Goal: Task Accomplishment & Management: Use online tool/utility

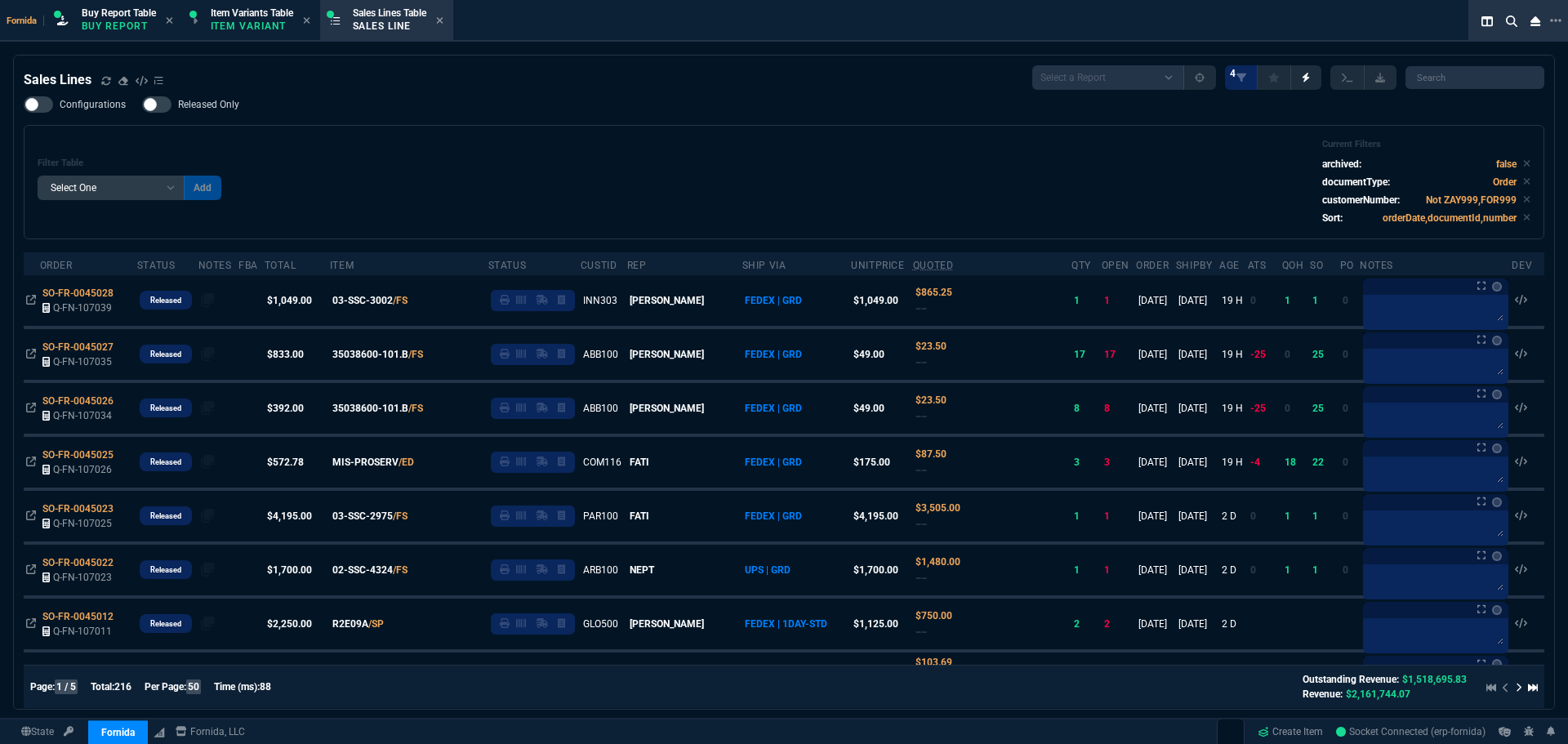
select select "1: BROV"
select select
click at [429, 141] on div "Filter Table Select One Add Filter () Age () ATS () Cond (itemVariantCode) Cust…" at bounding box center [784, 182] width 1493 height 87
click at [583, 76] on div "Sales Lines Select a Report NEW QUERY SonicWall Sale AMZ (MTD) NEW QUERY INS100…" at bounding box center [784, 77] width 1521 height 25
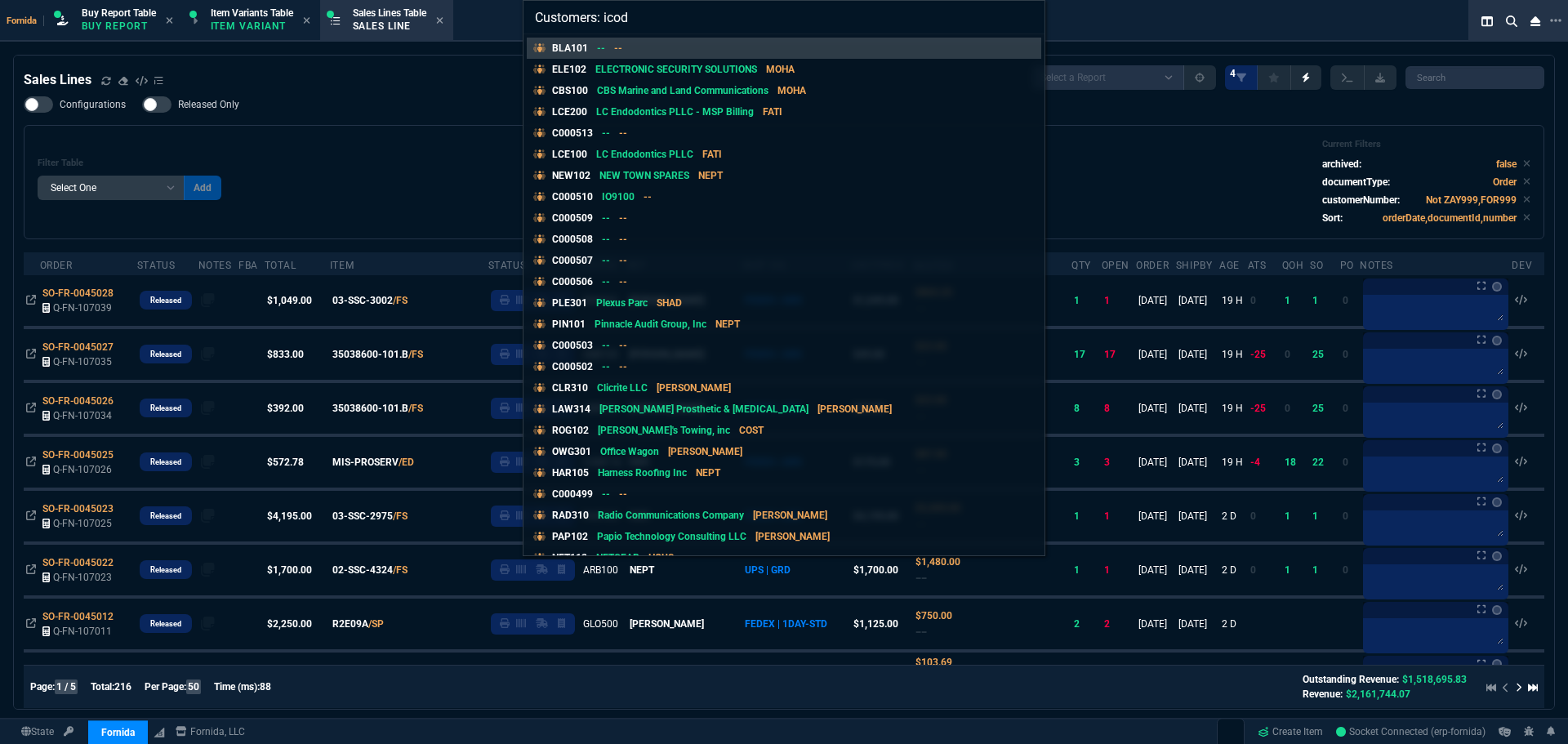
type input "Customers: icode"
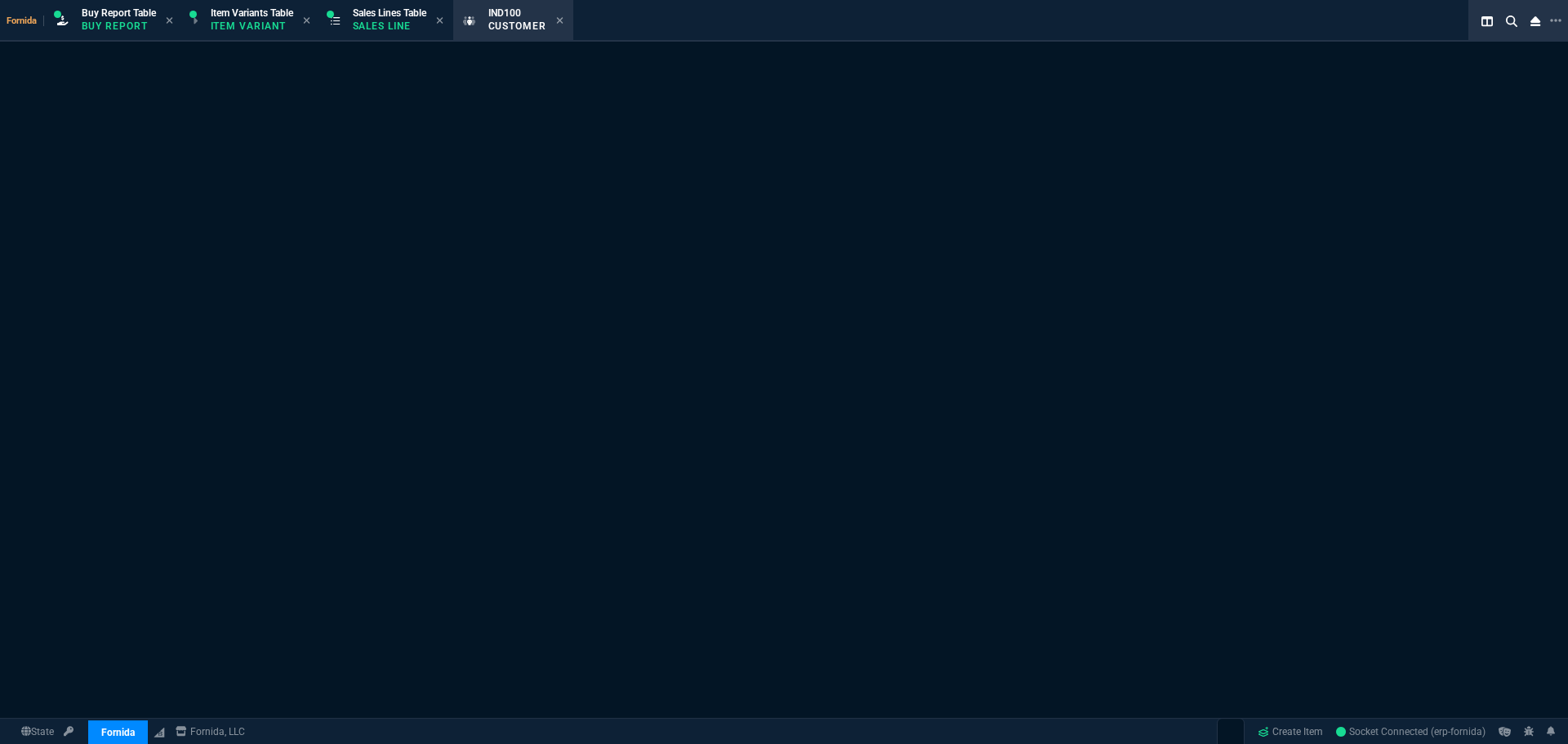
select select "1: quotes"
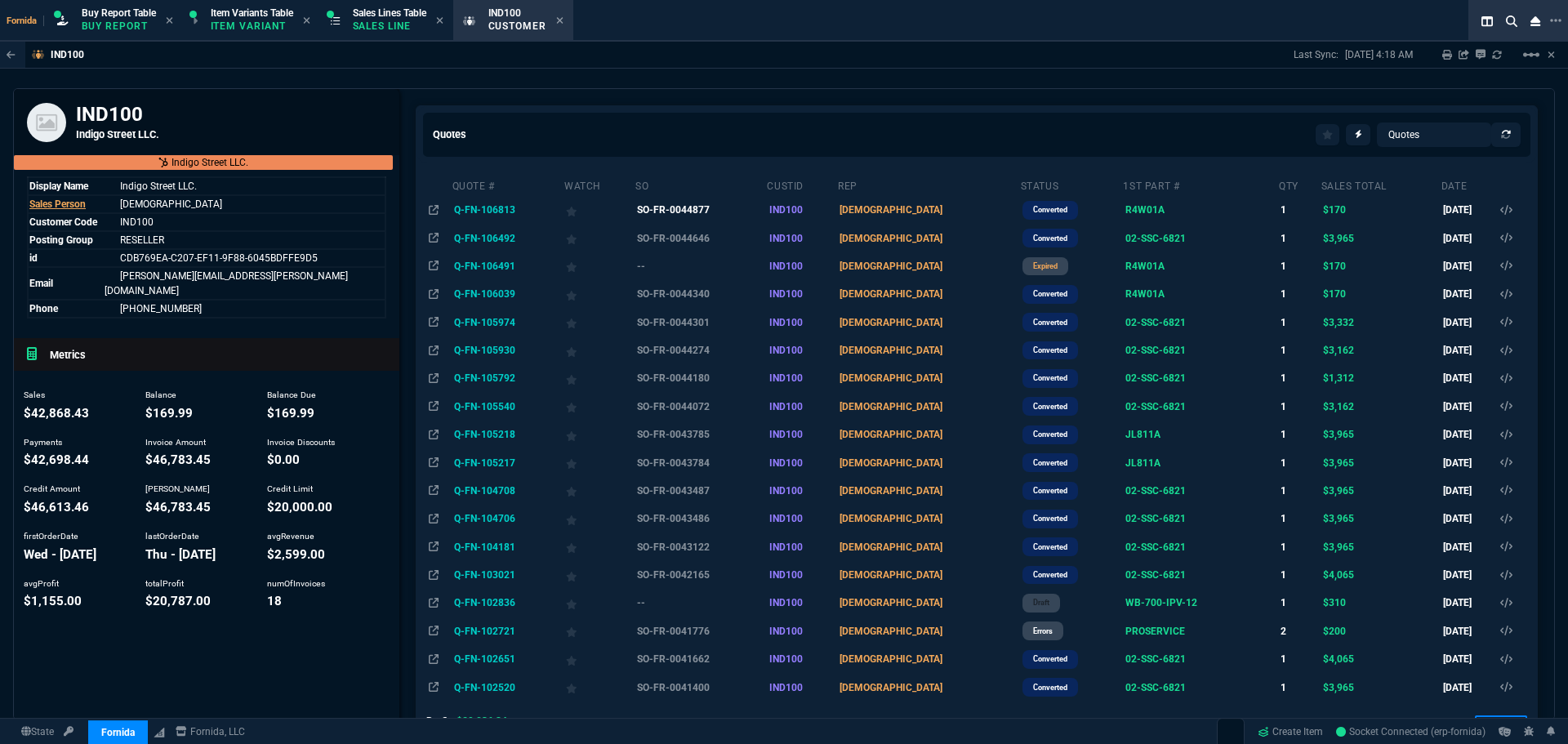
click at [721, 220] on td "SO-FR-0044877" at bounding box center [700, 209] width 131 height 28
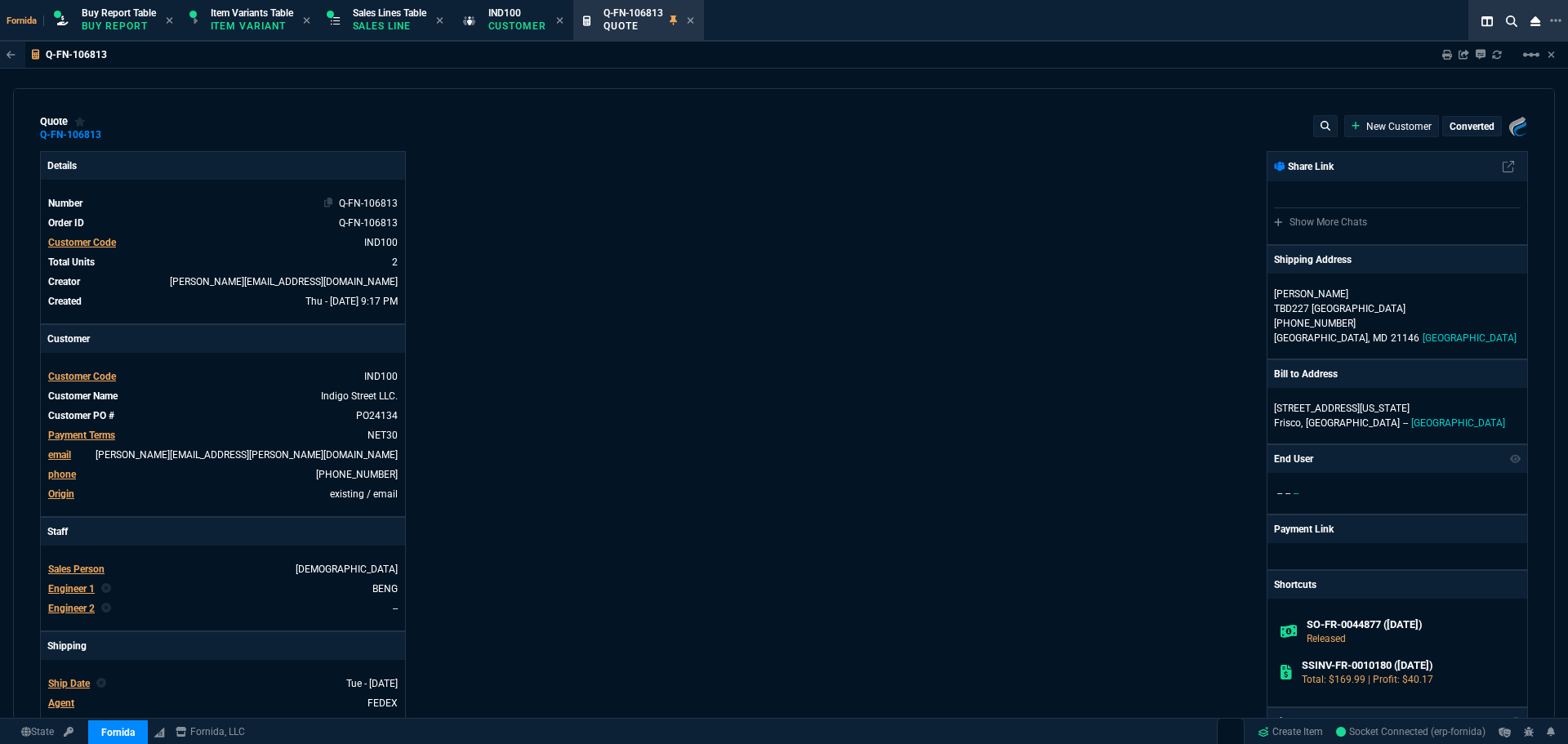
type input "13"
type input "22"
type input "0"
type input "22"
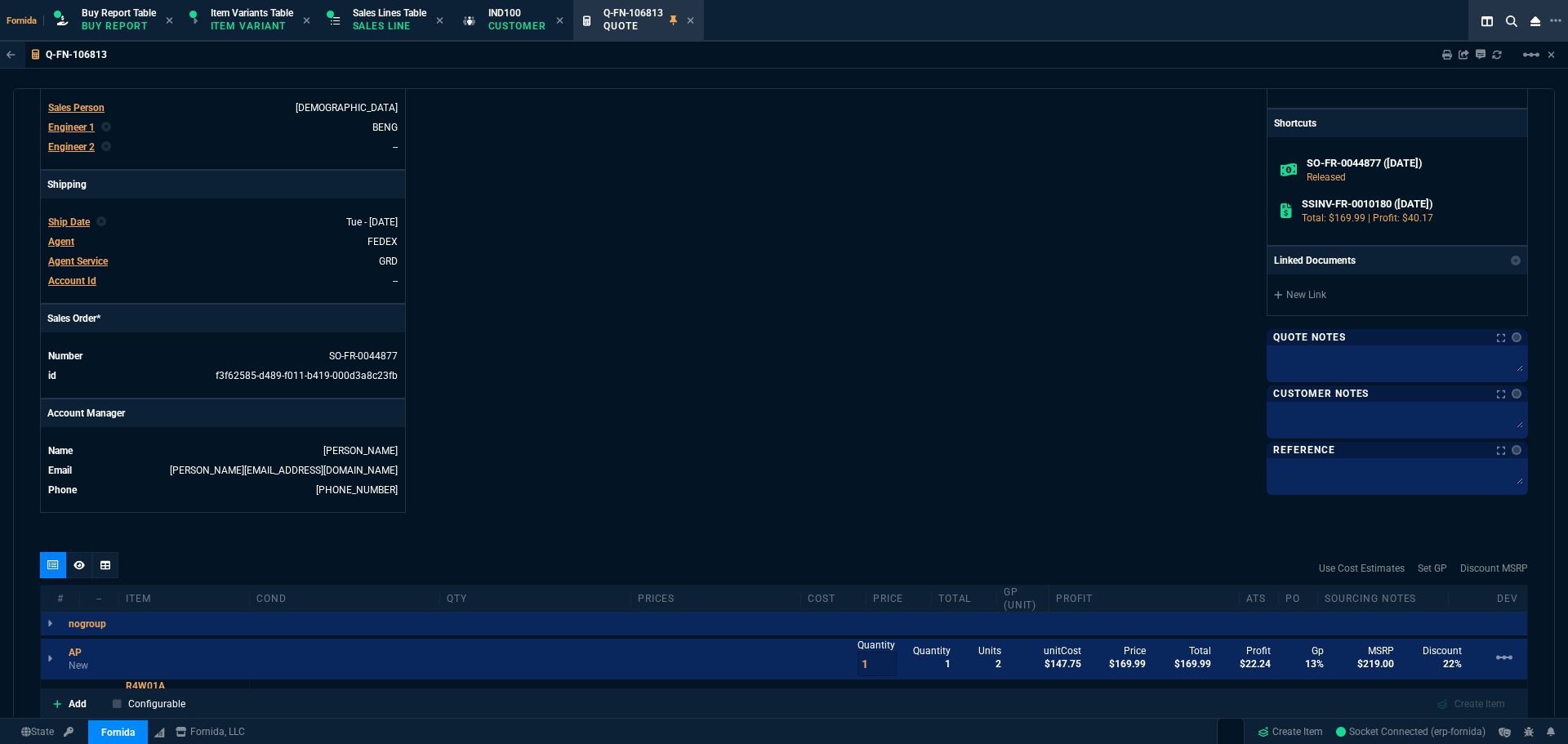
scroll to position [327, 0]
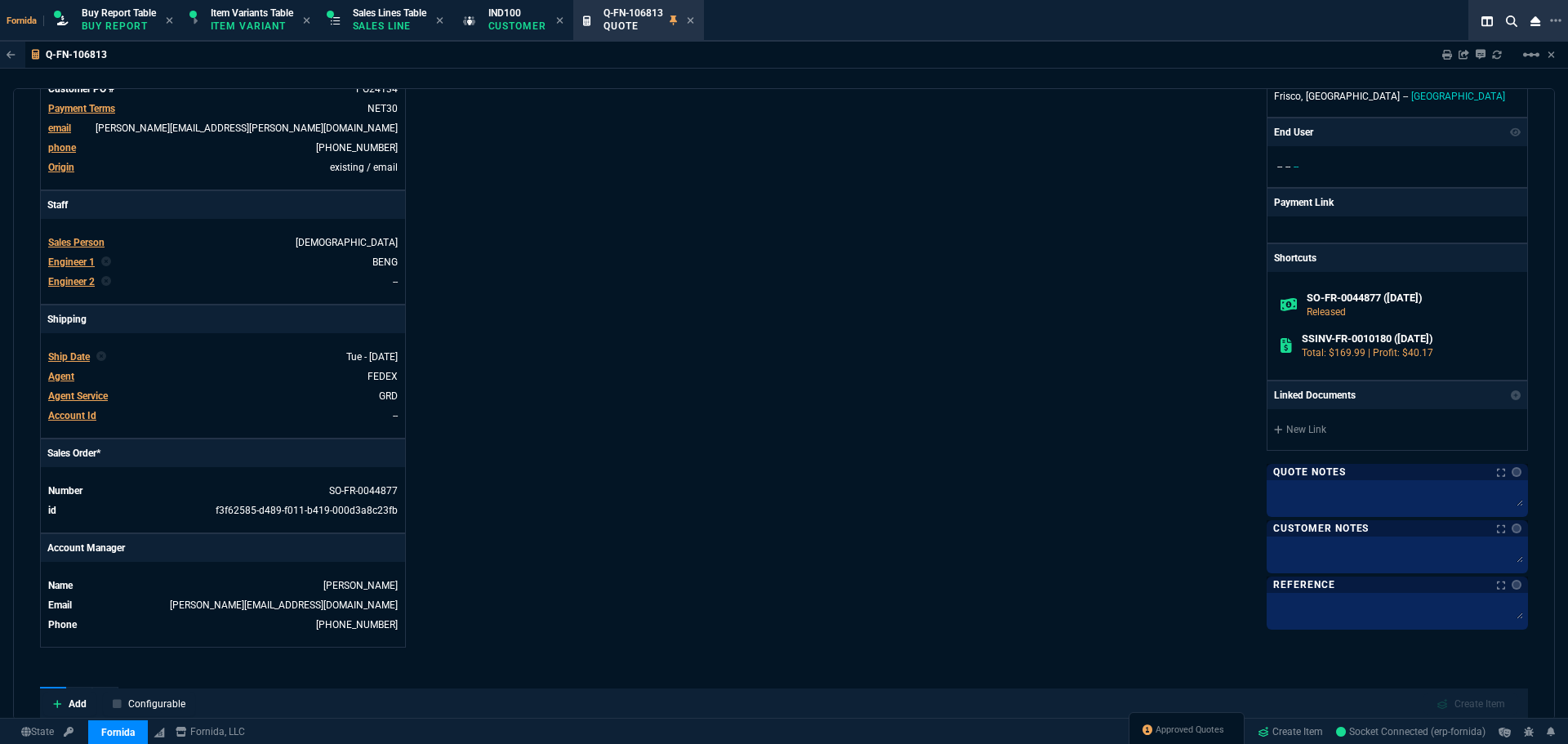
click at [1200, 738] on div "Approved Quotes" at bounding box center [1186, 731] width 116 height 39
click at [1191, 732] on span "Approved Quotes" at bounding box center [1190, 730] width 69 height 13
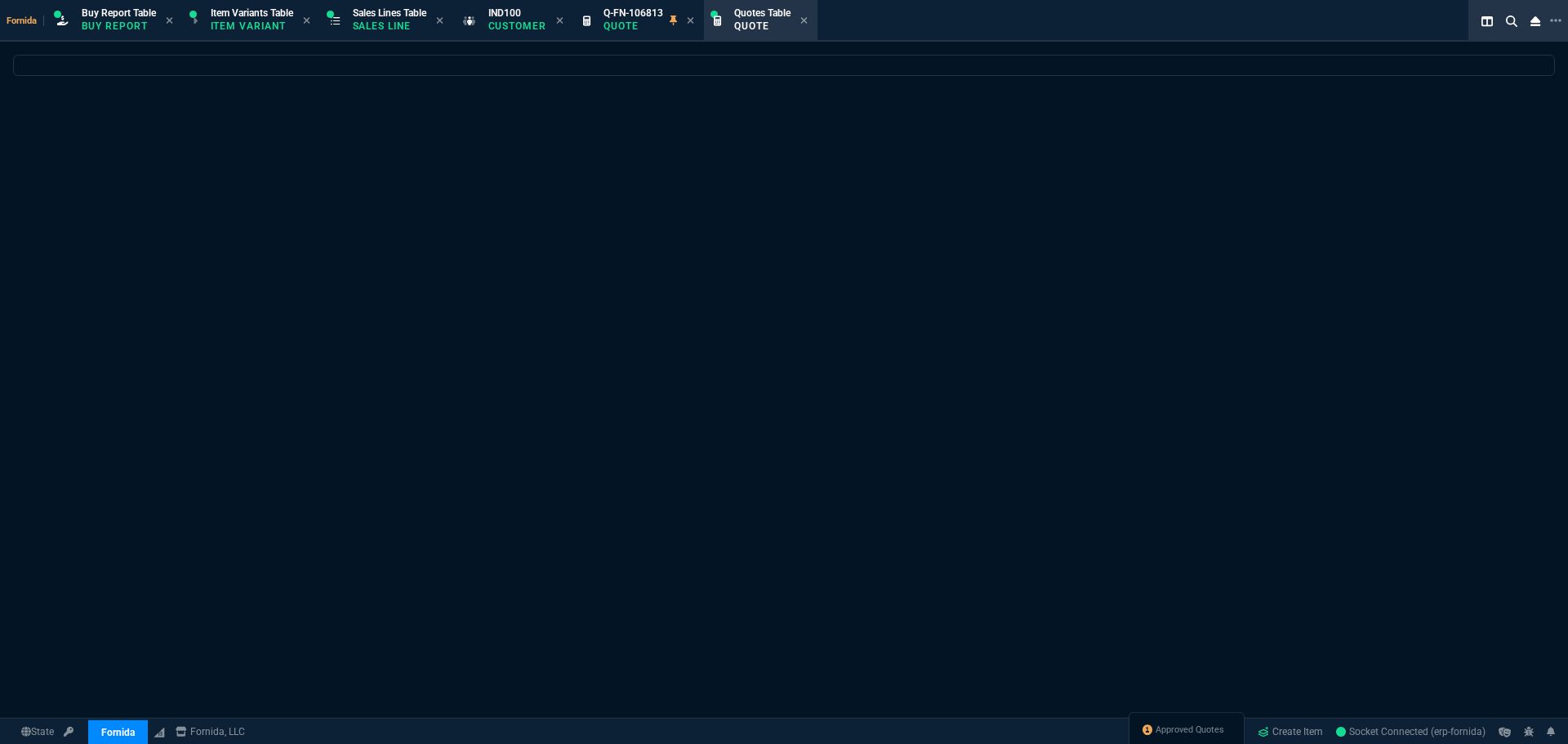
select select
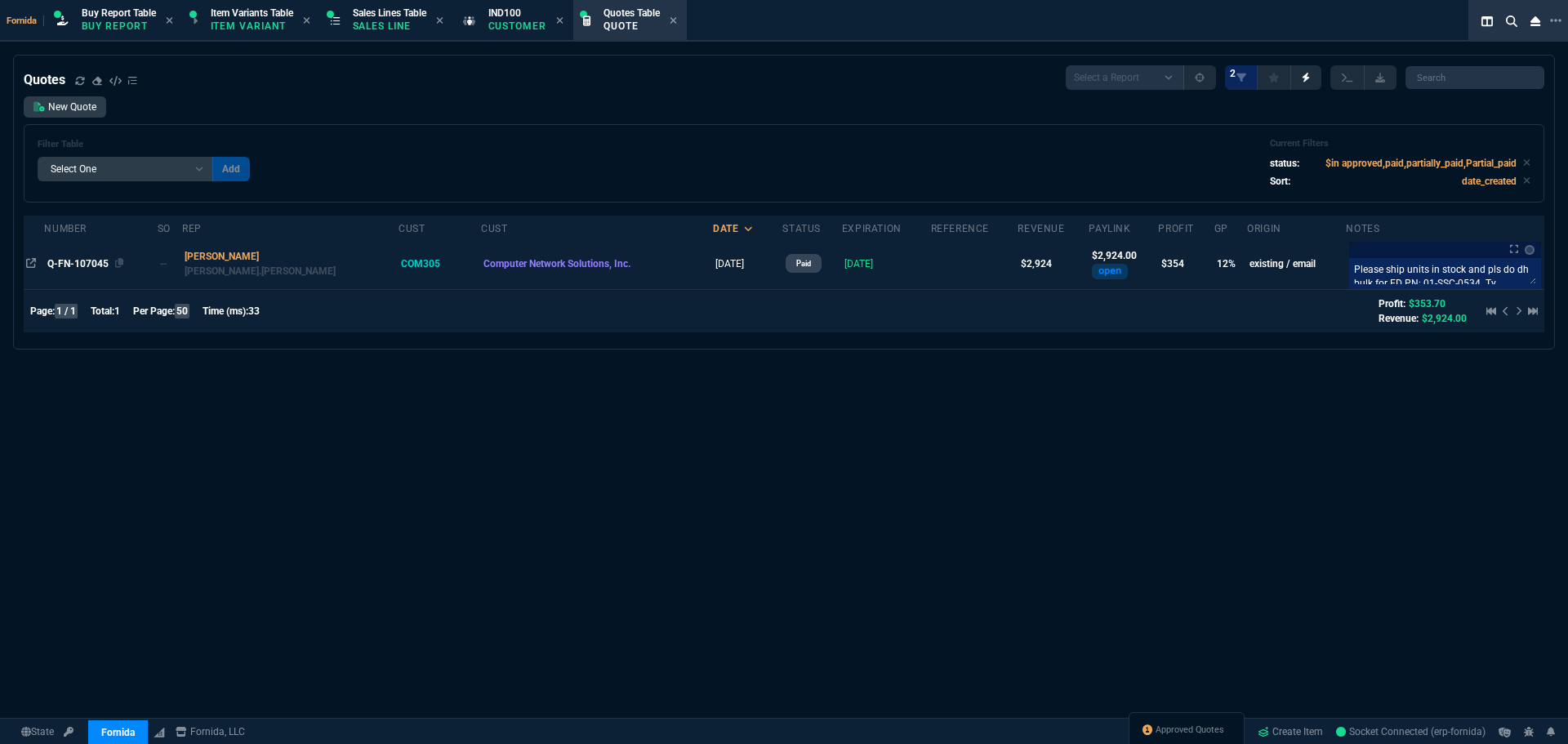
drag, startPoint x: 81, startPoint y: 266, endPoint x: 135, endPoint y: 272, distance: 54.3
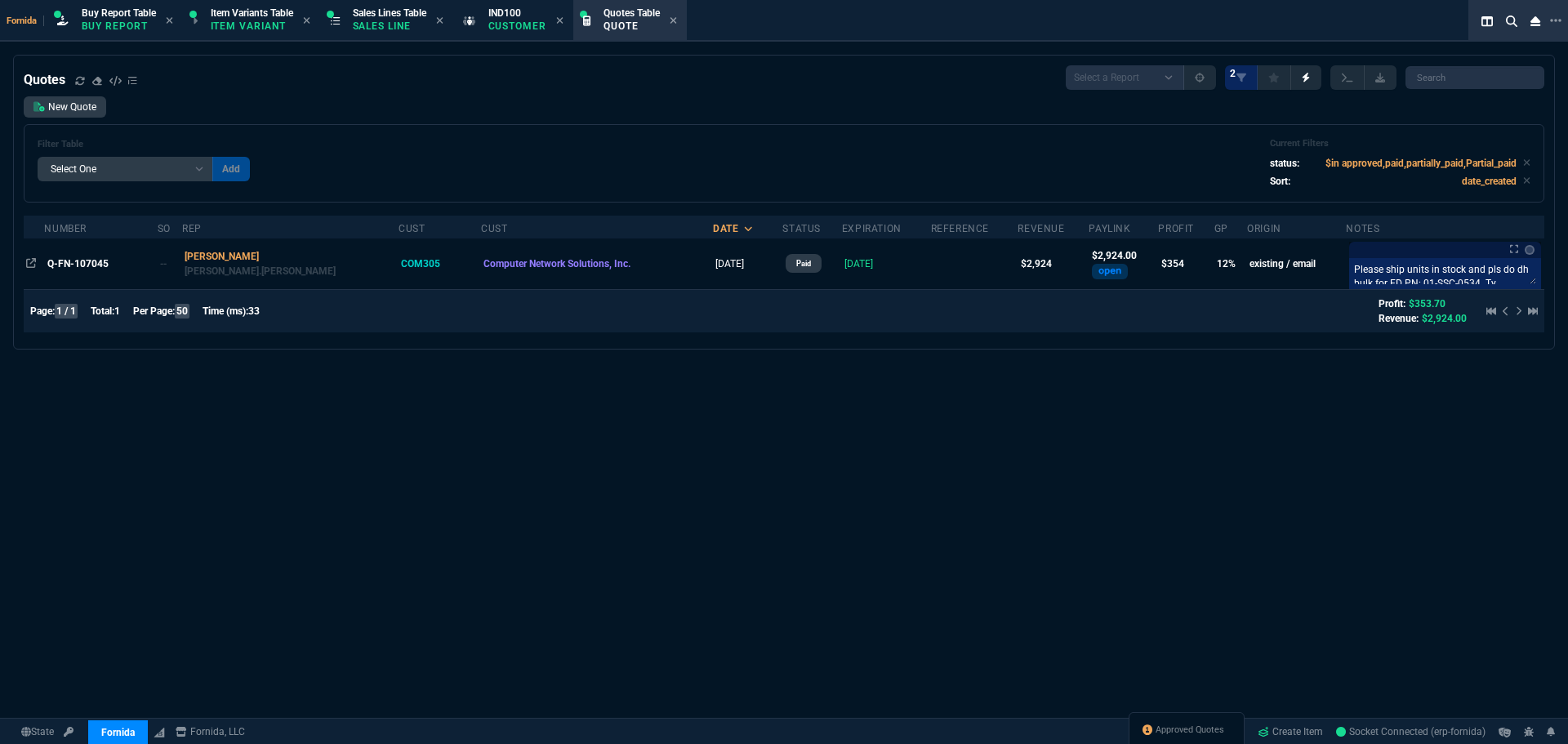
click at [81, 266] on span "Q-FN-107045" at bounding box center [78, 263] width 61 height 11
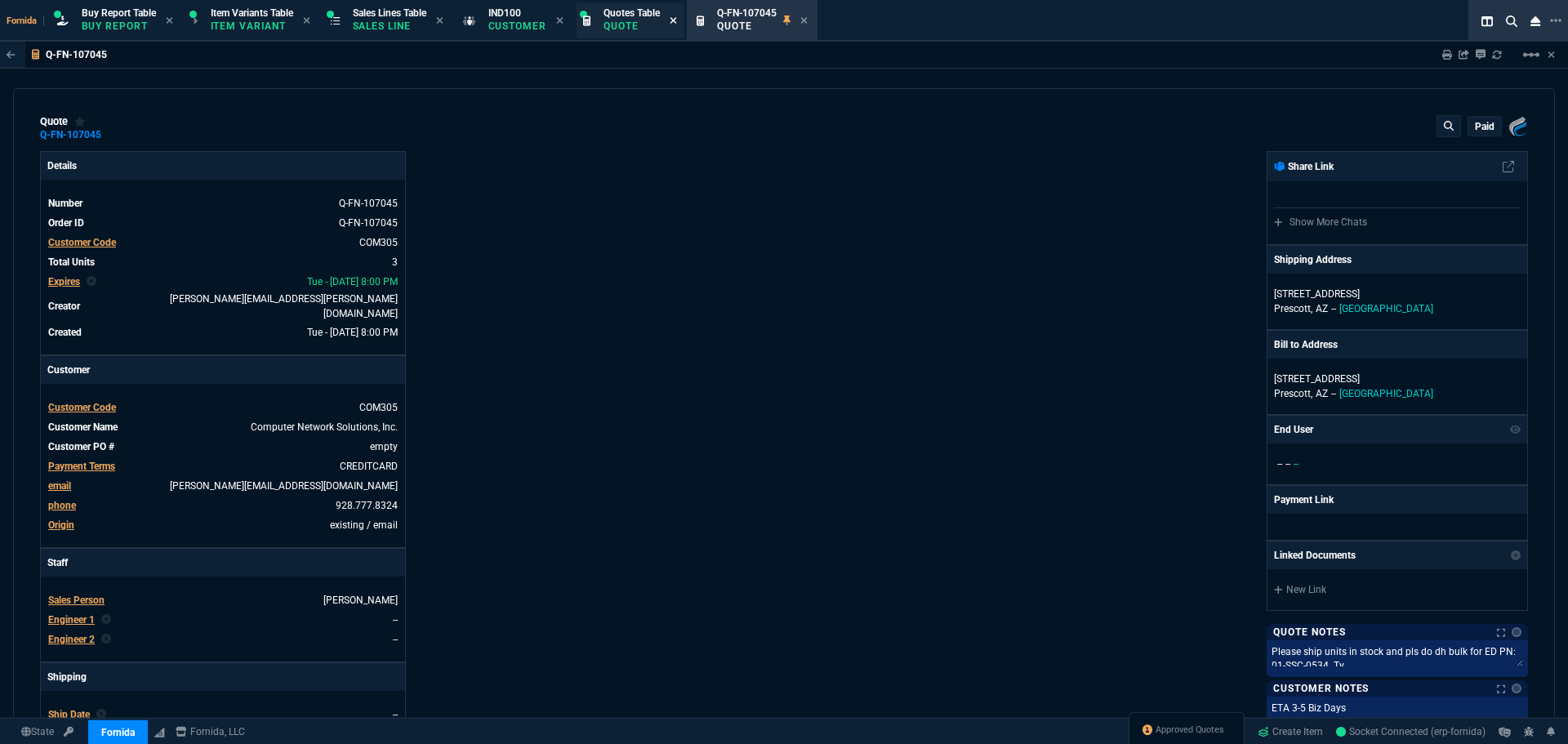
type input "15"
type input "208"
type input "1908.52"
type input "16"
type input "155"
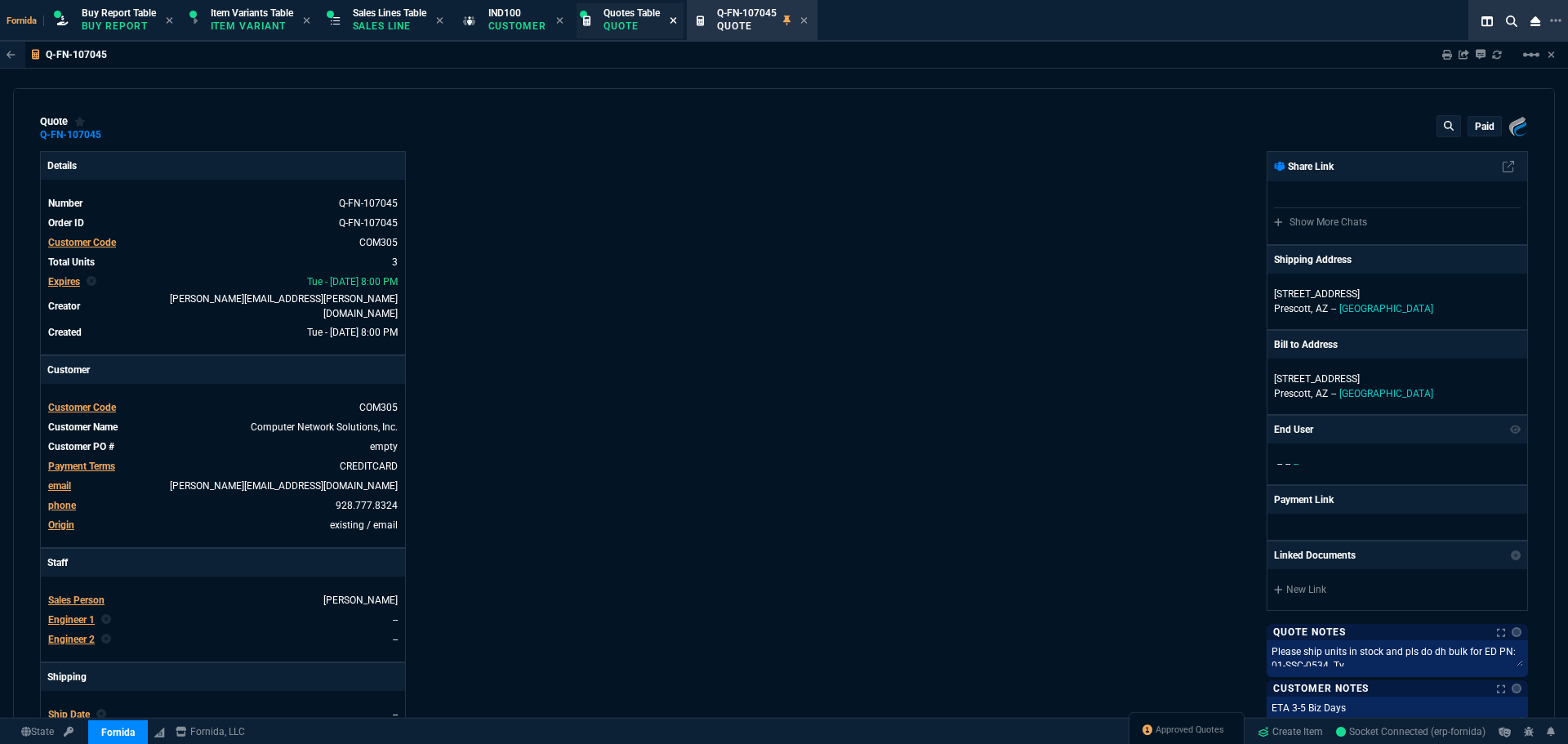
type input "1260.57"
type input "22"
type input "125"
type input "360.36"
type input "27"
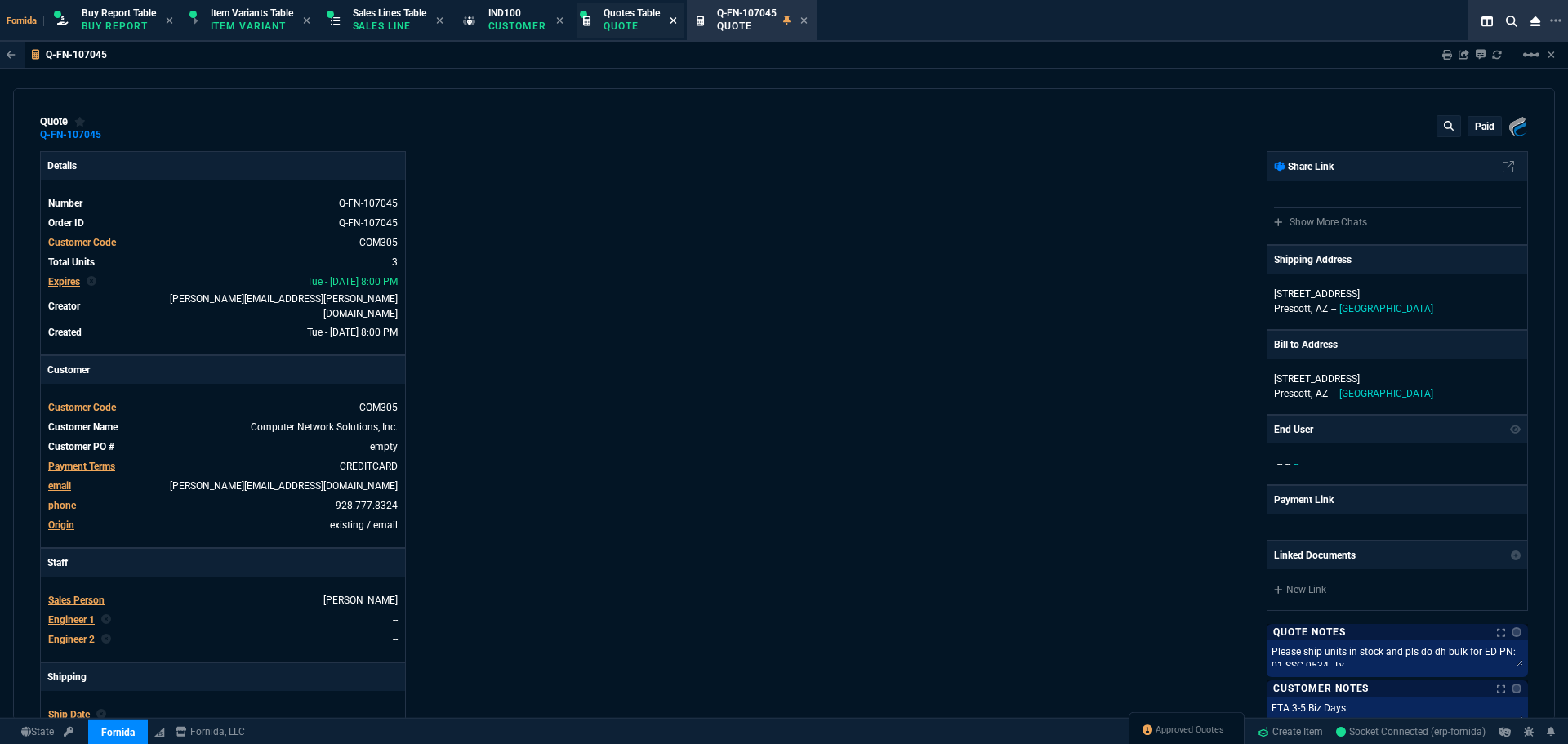
type input "22"
type input "-55"
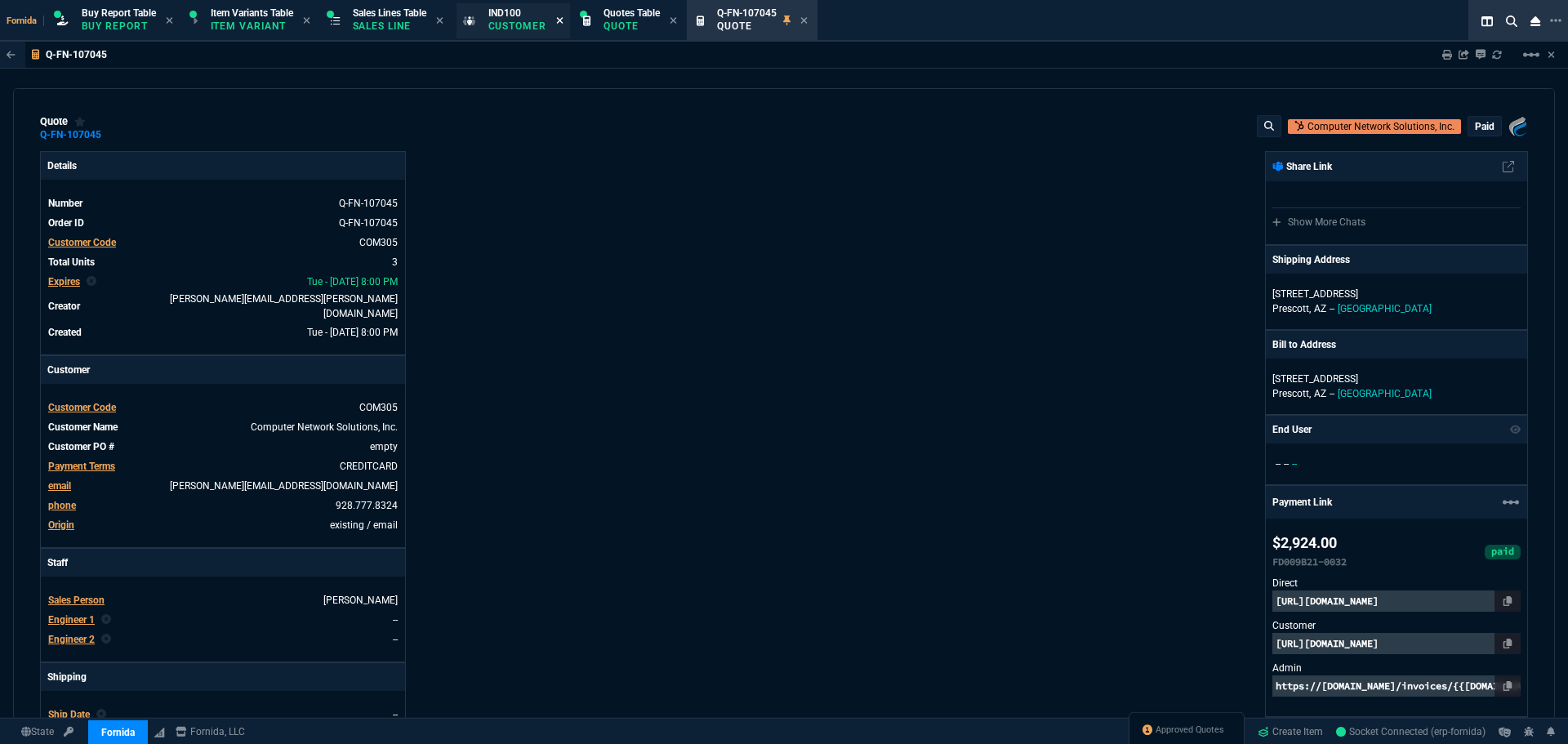
click at [564, 19] on icon at bounding box center [560, 20] width 7 height 7
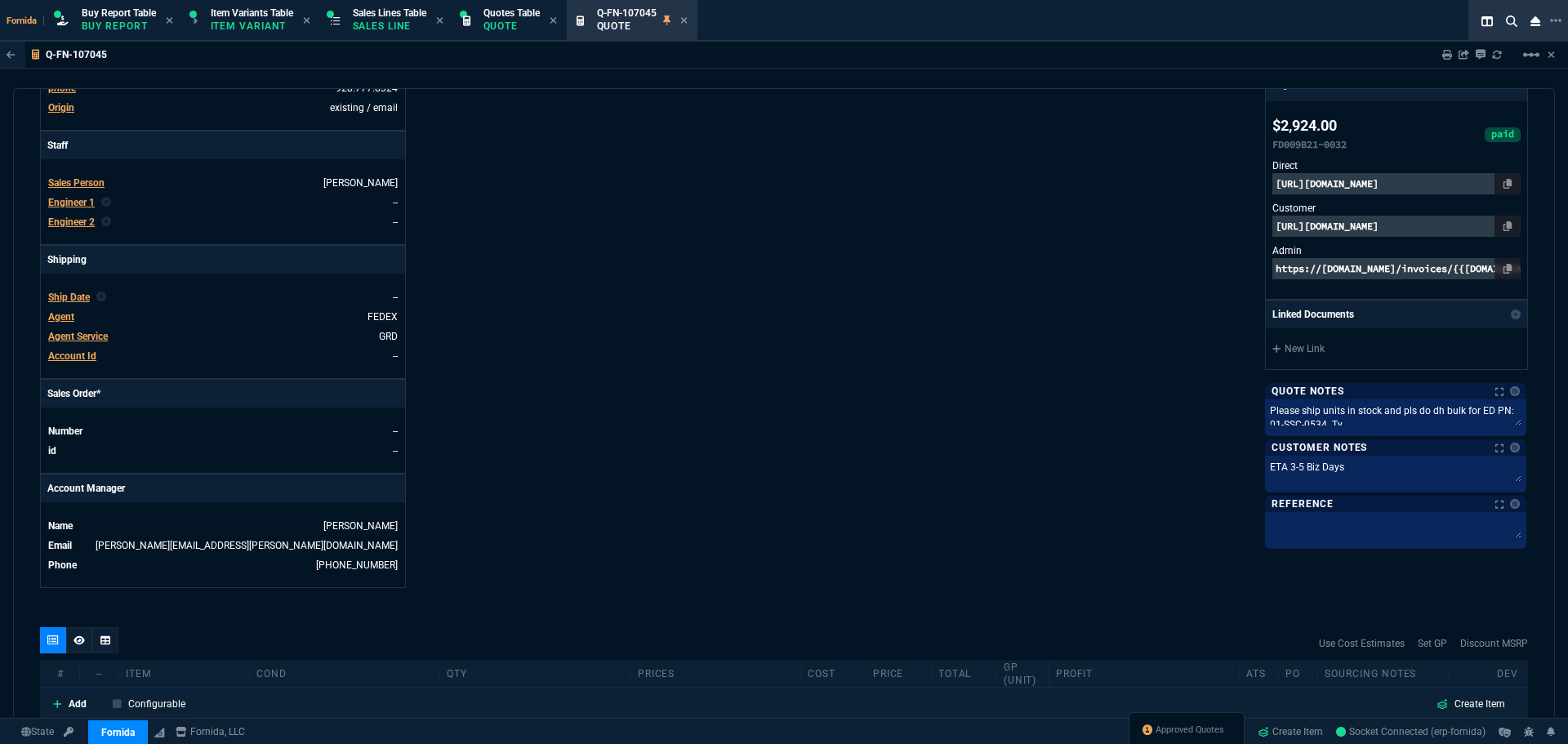
scroll to position [409, 0]
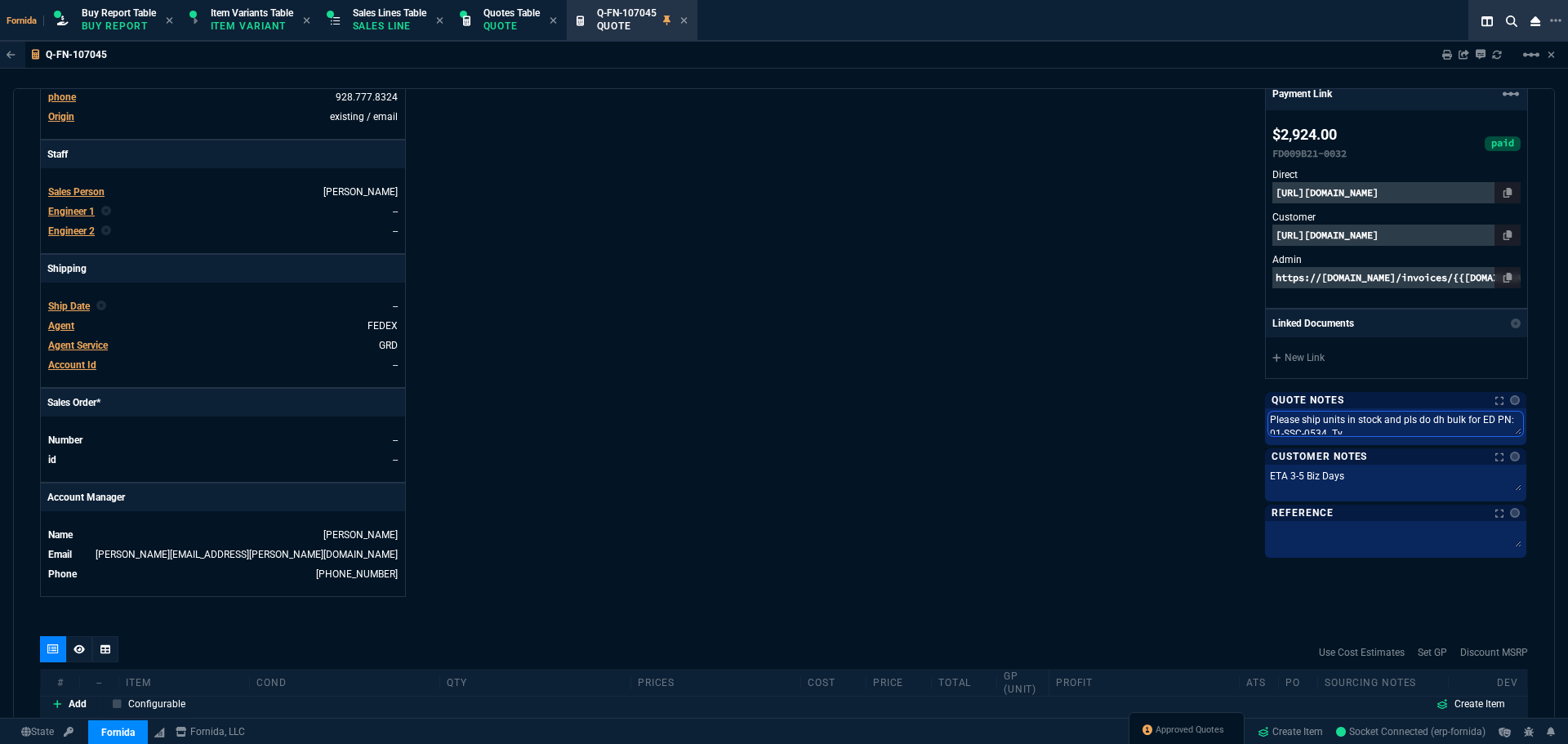
click at [1309, 418] on textarea "Please ship units in stock and pls do dh bulk for ED PN: 01-SSC-0534. Ty" at bounding box center [1395, 423] width 255 height 25
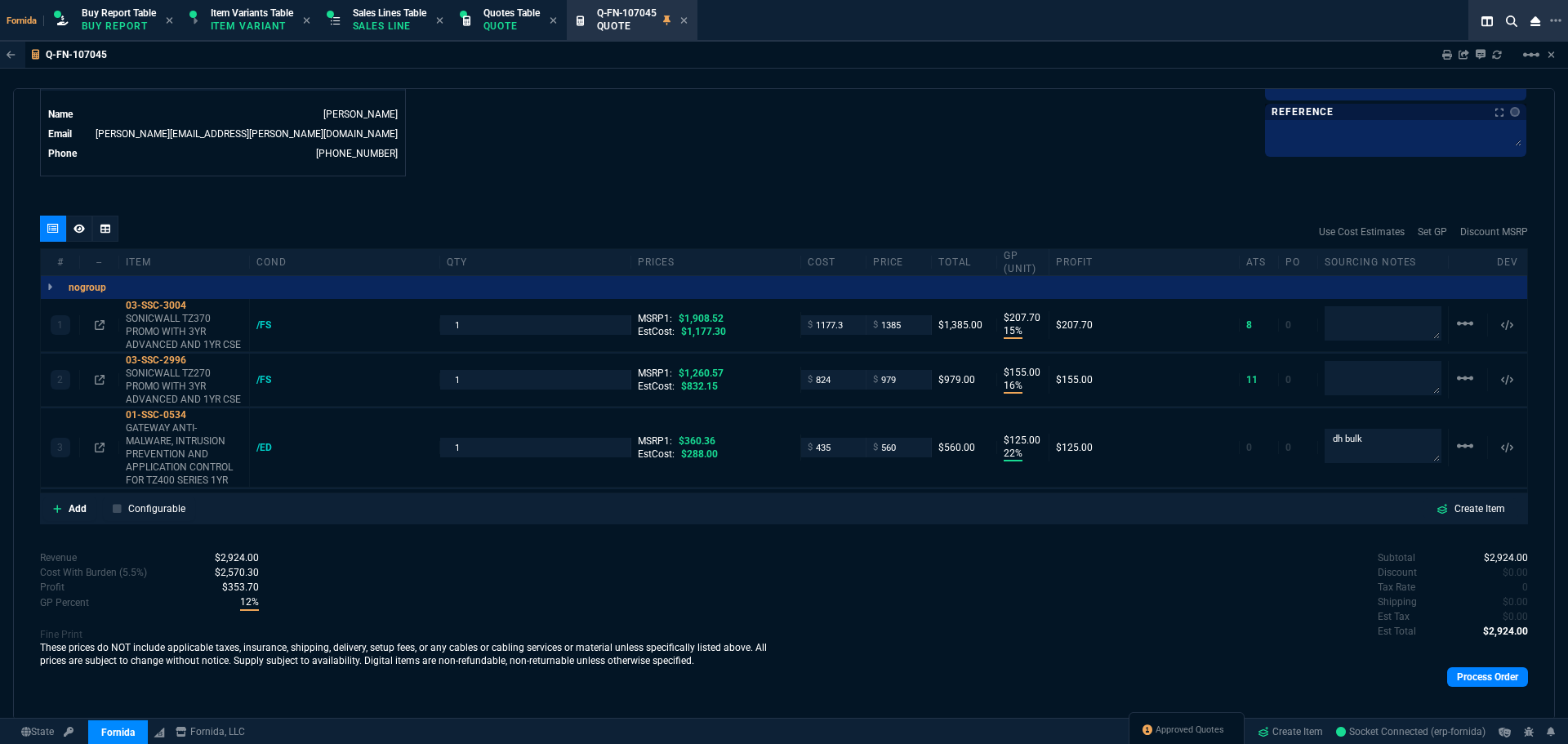
scroll to position [833, 0]
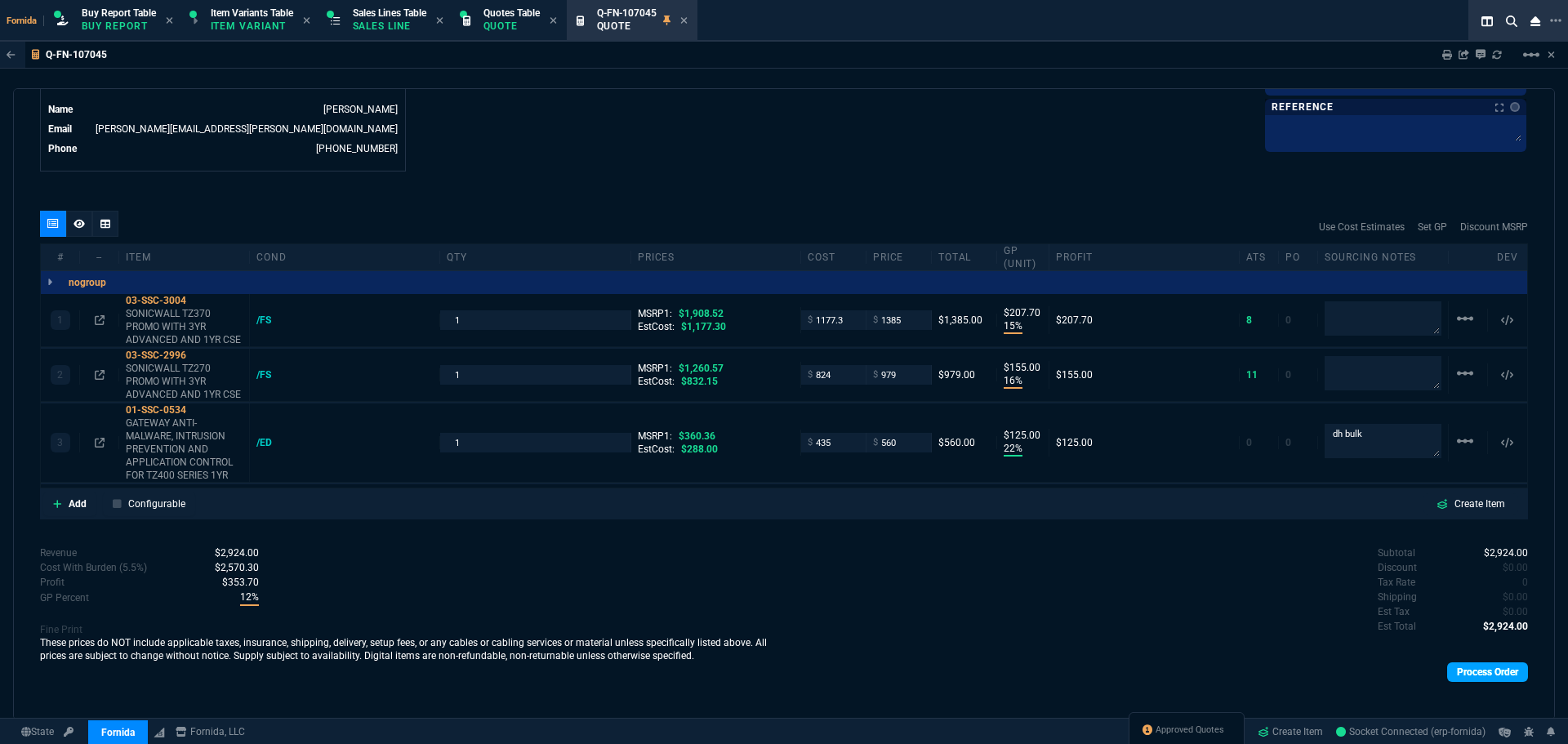
click at [1502, 662] on link "Process Order" at bounding box center [1487, 672] width 81 height 20
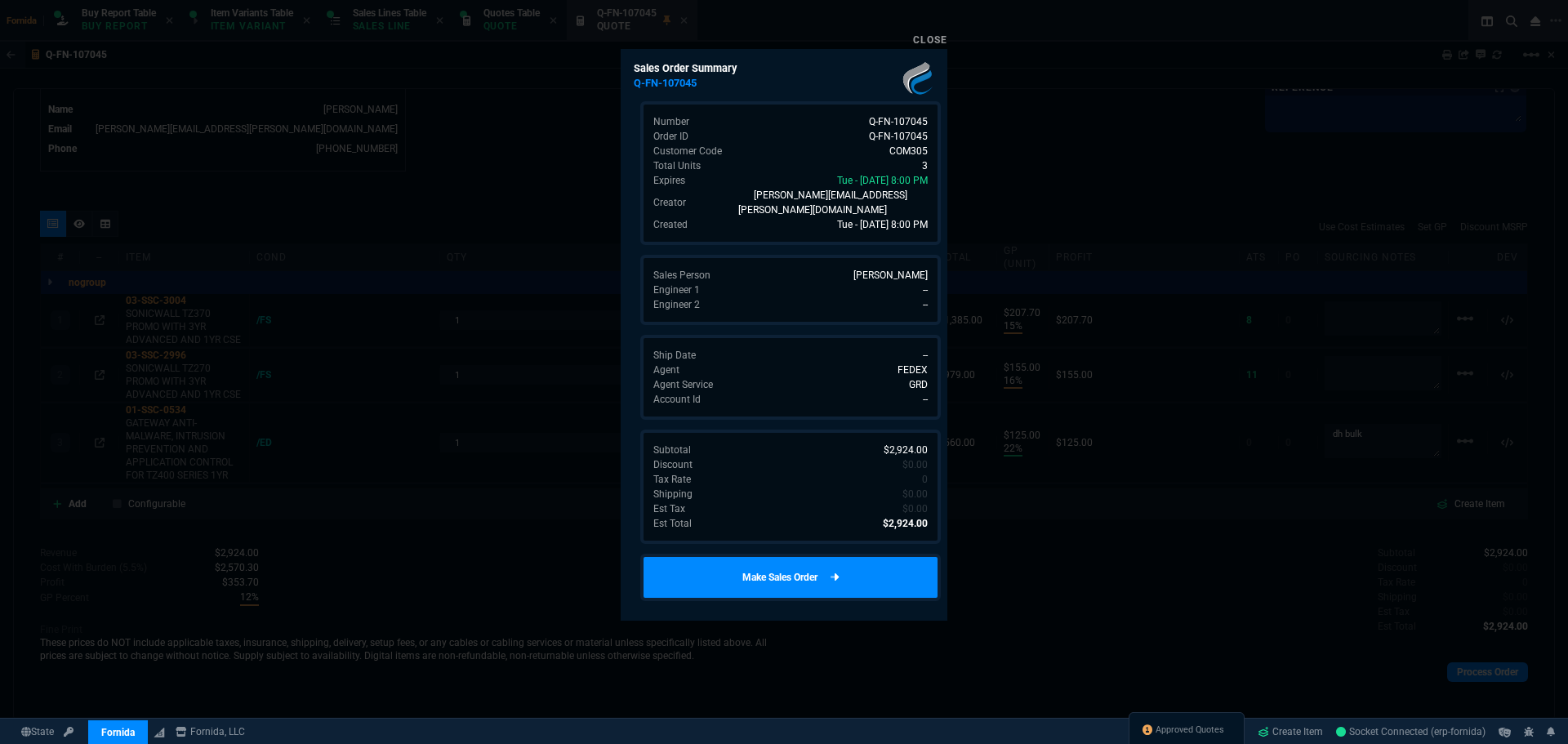
click at [891, 581] on link "Make Sales Order" at bounding box center [790, 577] width 301 height 48
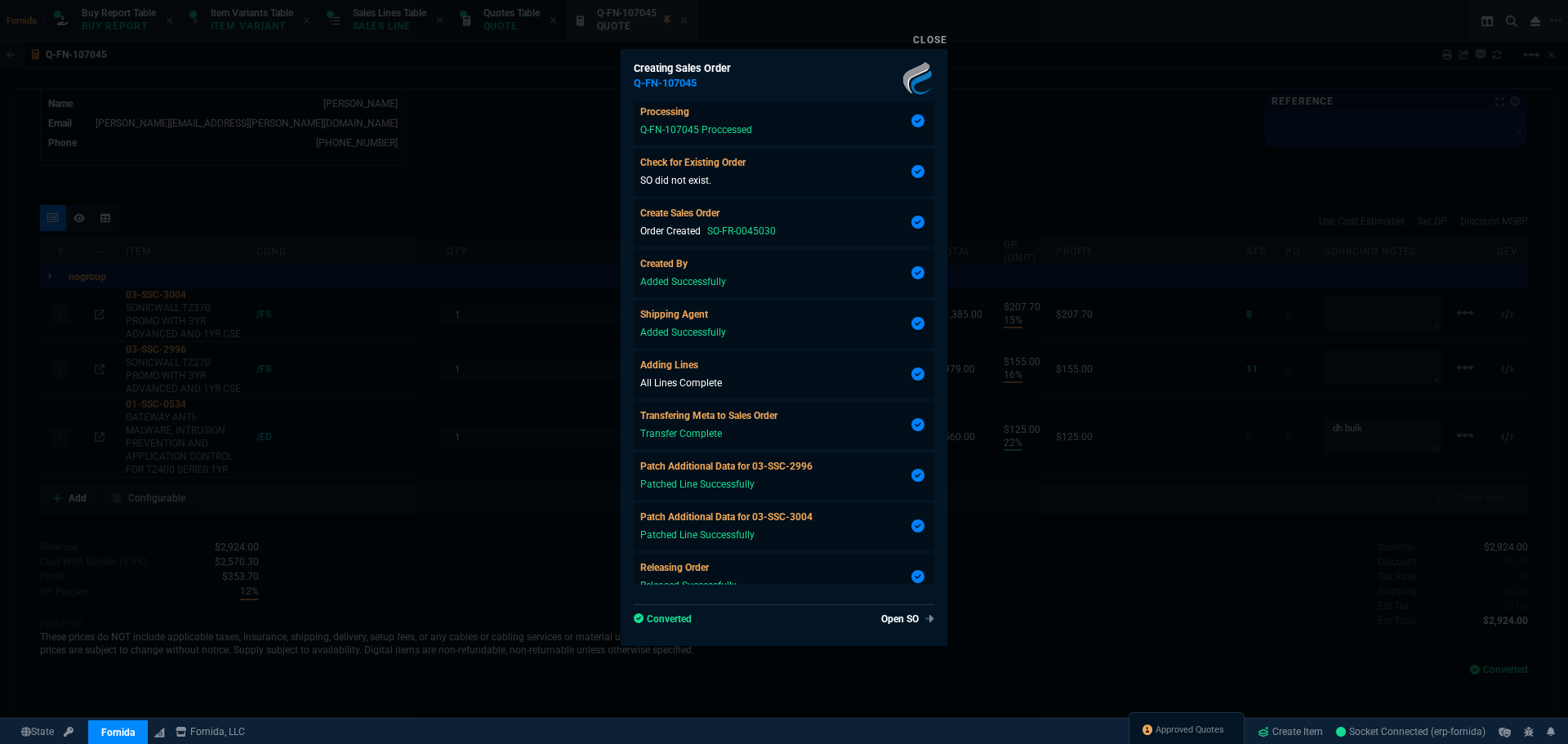
scroll to position [124, 0]
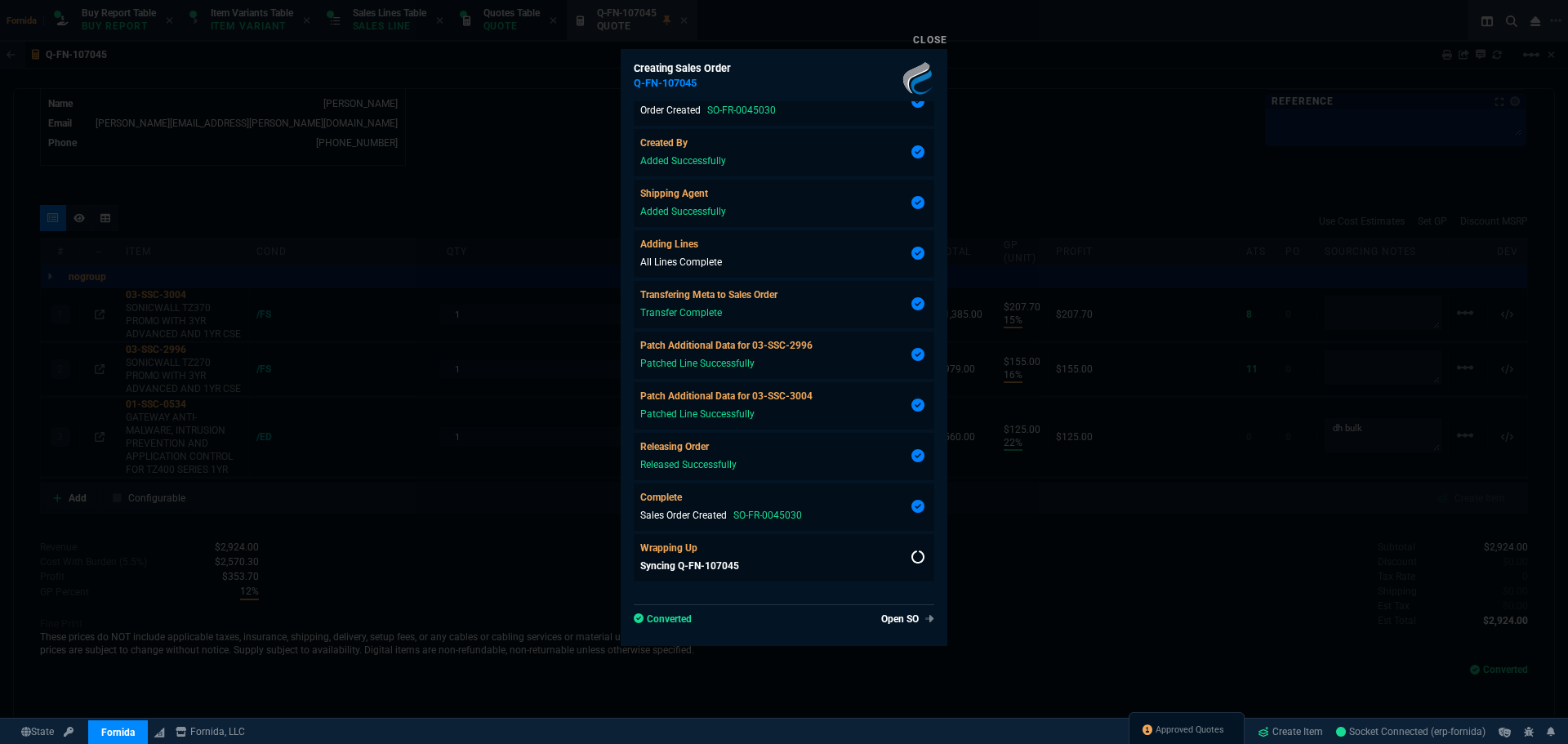
type input "15"
type input "208"
type input "16"
type input "155"
type input "22"
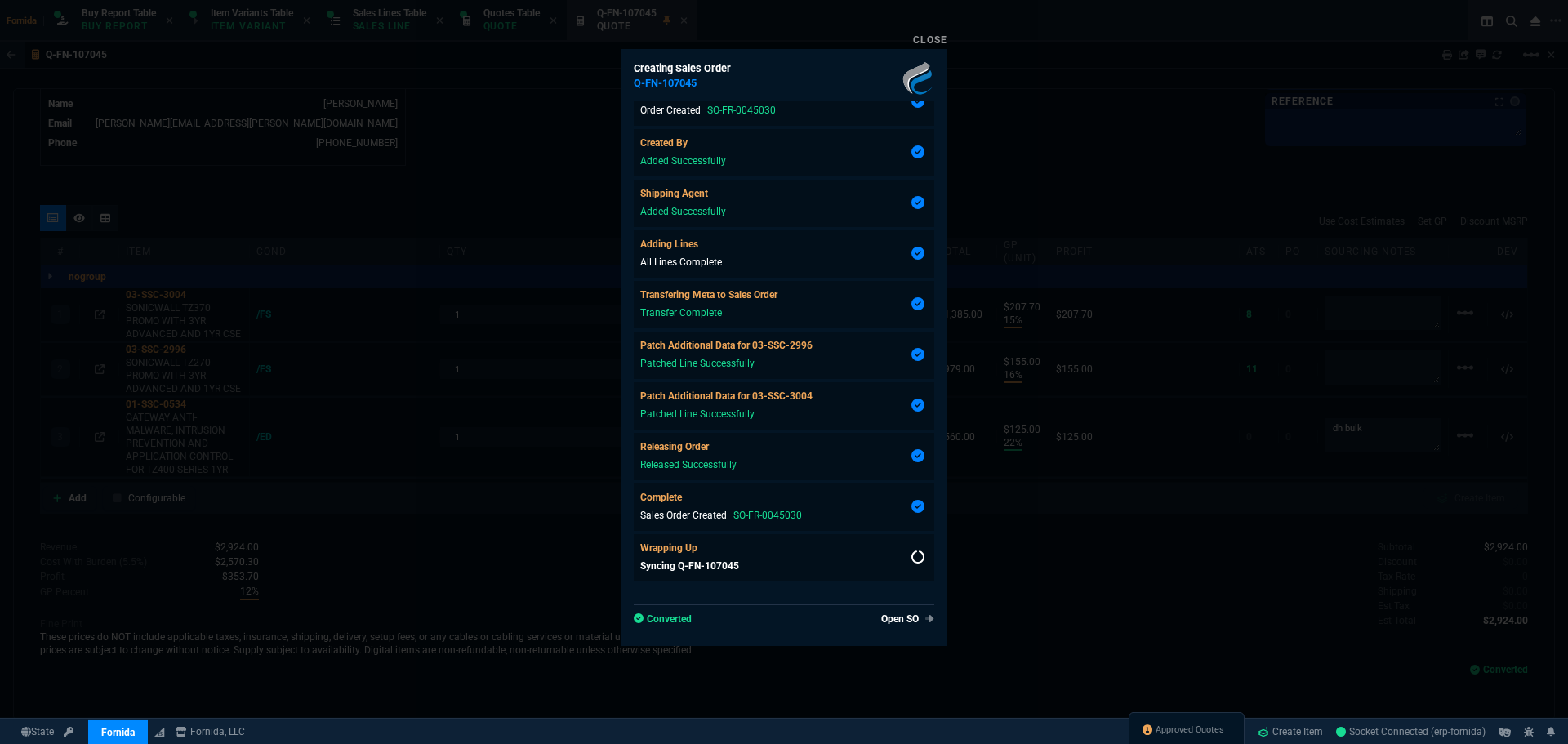
type input "125"
type input "27"
type input "22"
type input "-55"
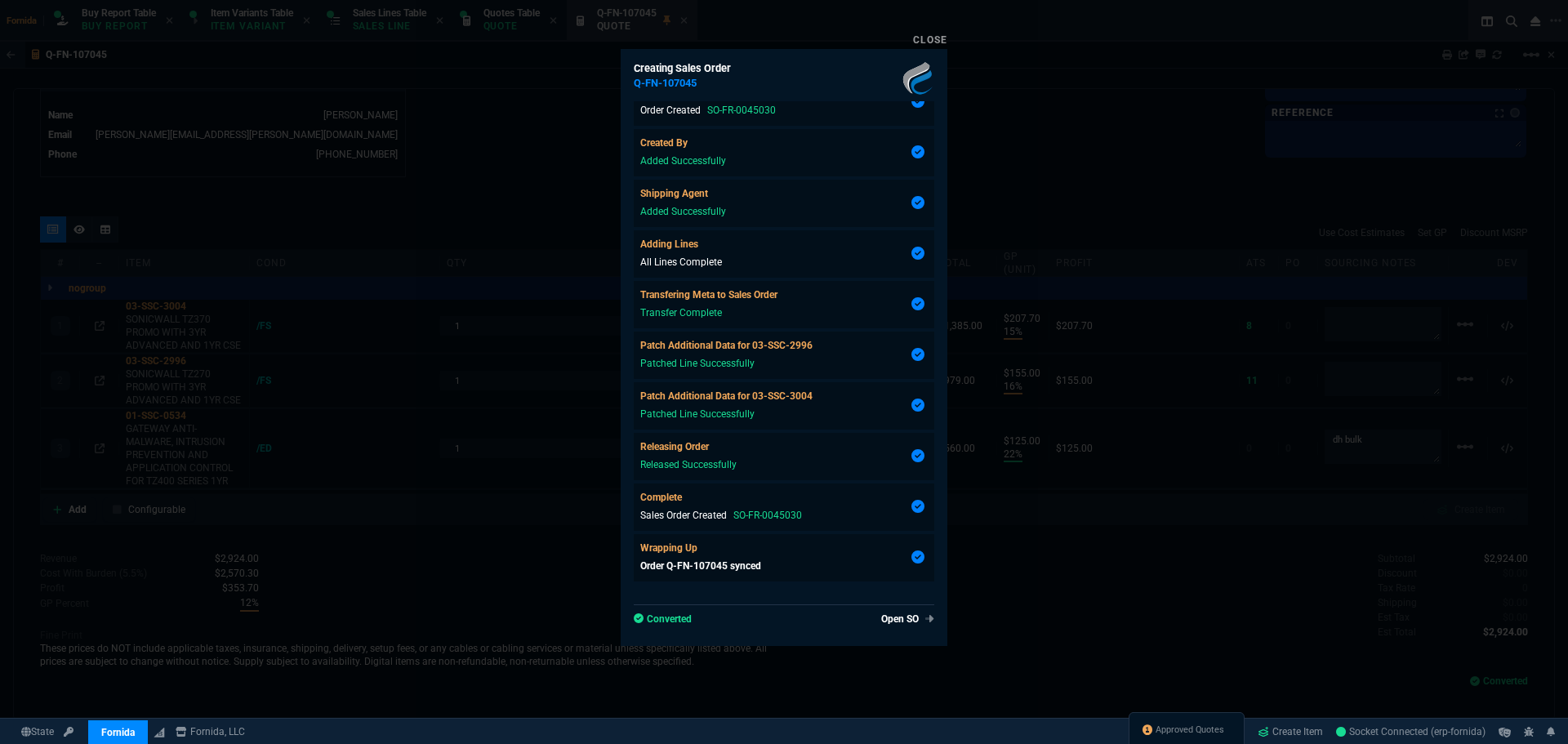
scroll to position [124, 0]
click at [389, 329] on div at bounding box center [784, 372] width 1568 height 744
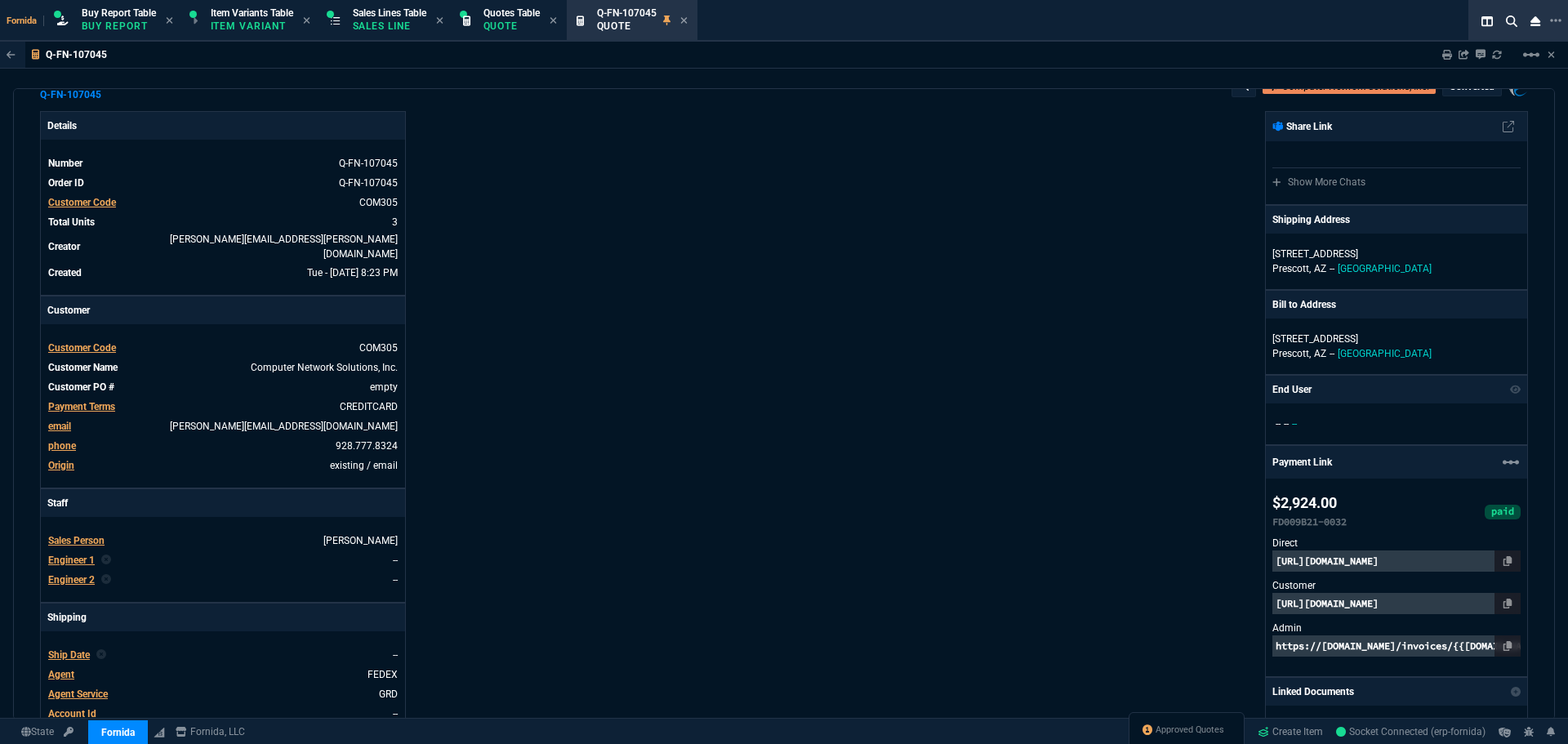
scroll to position [0, 0]
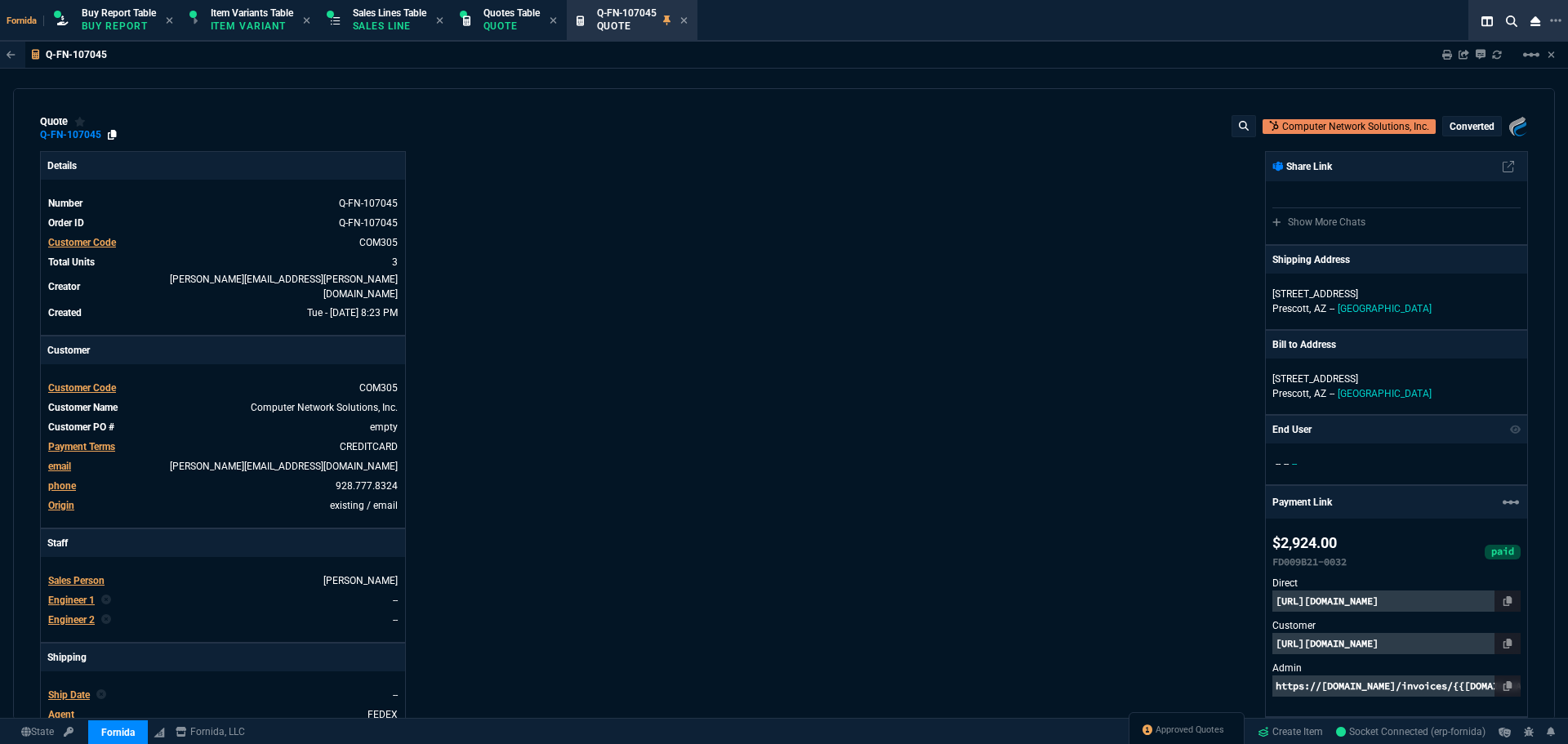
click at [112, 134] on icon at bounding box center [112, 134] width 9 height 10
drag, startPoint x: 393, startPoint y: 19, endPoint x: 648, endPoint y: 36, distance: 255.6
click at [393, 19] on div "Sales Lines Table Sales Line" at bounding box center [389, 21] width 73 height 29
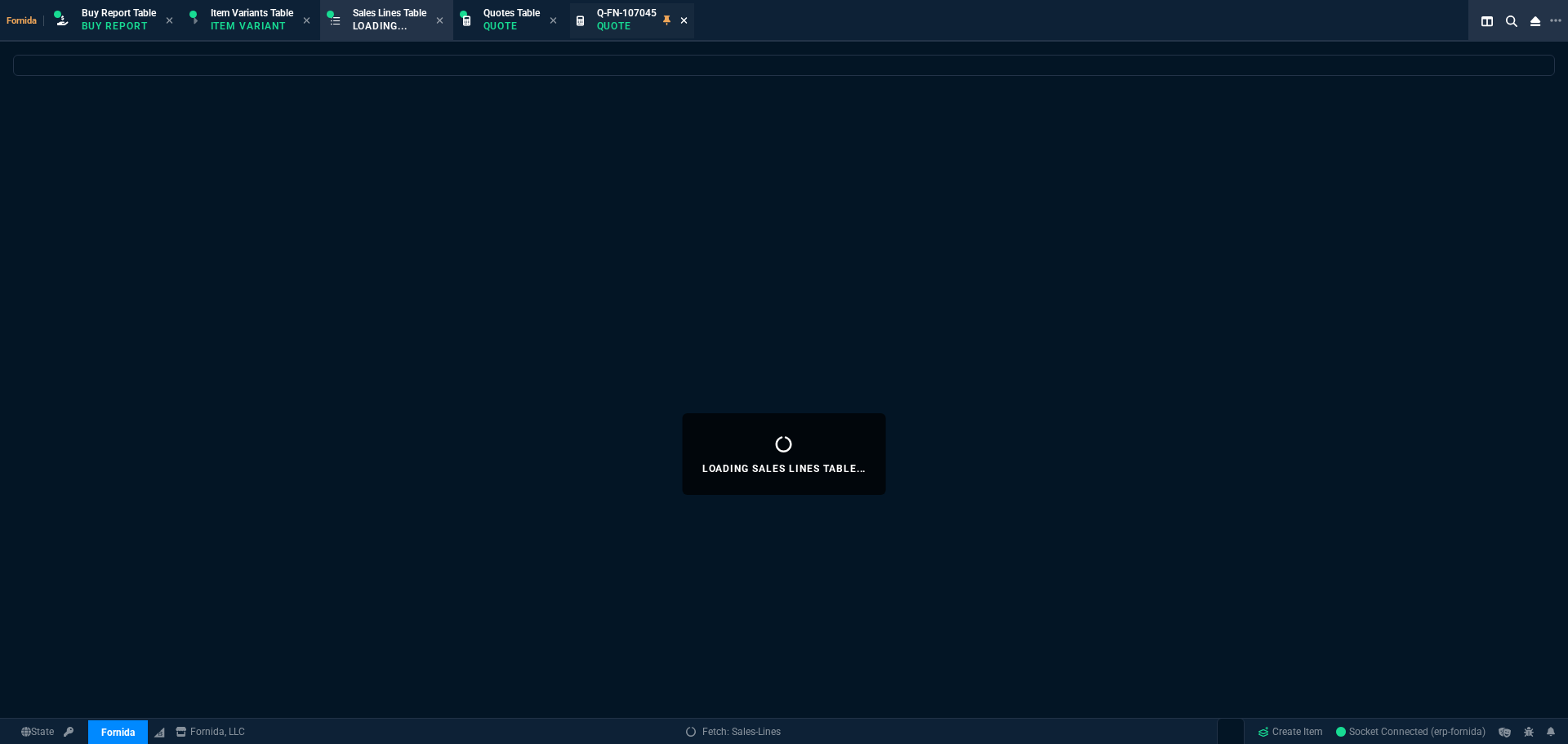
click at [688, 21] on icon at bounding box center [684, 20] width 8 height 10
click at [557, 23] on icon at bounding box center [553, 20] width 8 height 10
select select
